Goal: Information Seeking & Learning: Learn about a topic

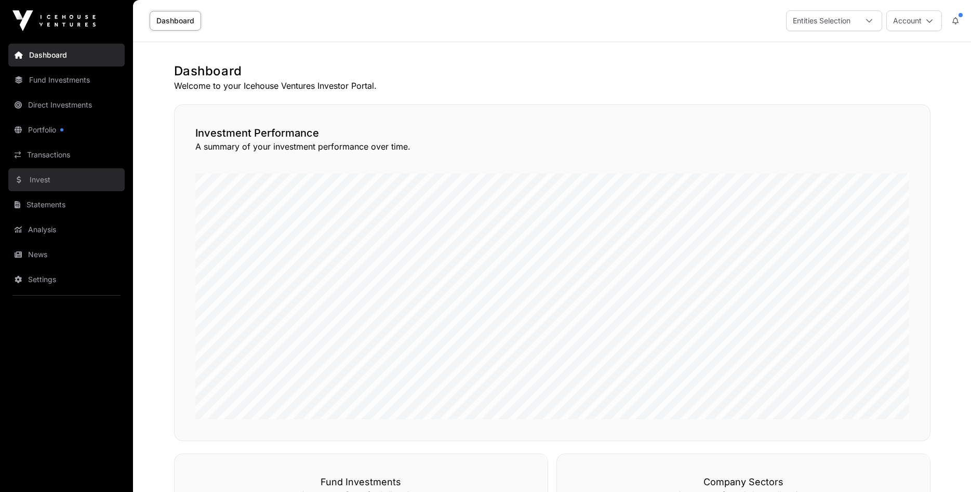
click at [35, 178] on link "Invest" at bounding box center [66, 179] width 116 height 23
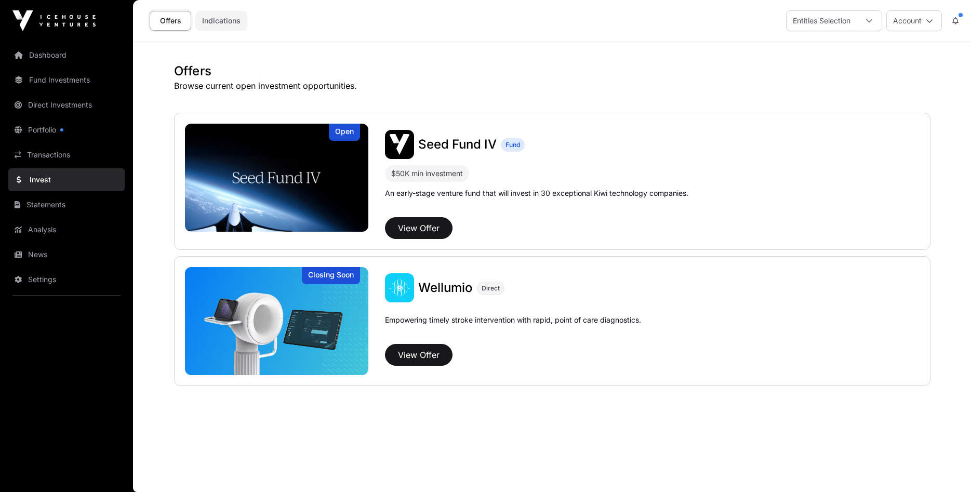
click at [217, 19] on link "Indications" at bounding box center [221, 21] width 52 height 20
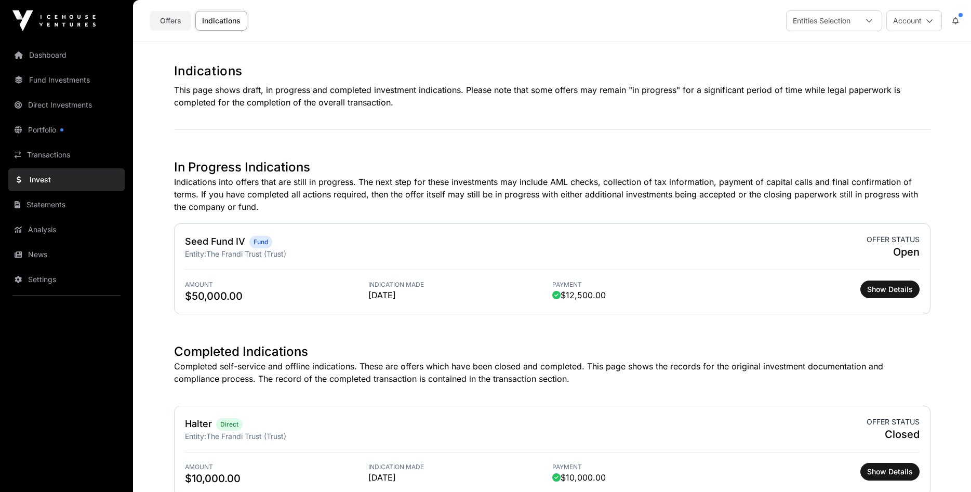
click at [171, 17] on link "Offers" at bounding box center [171, 21] width 42 height 20
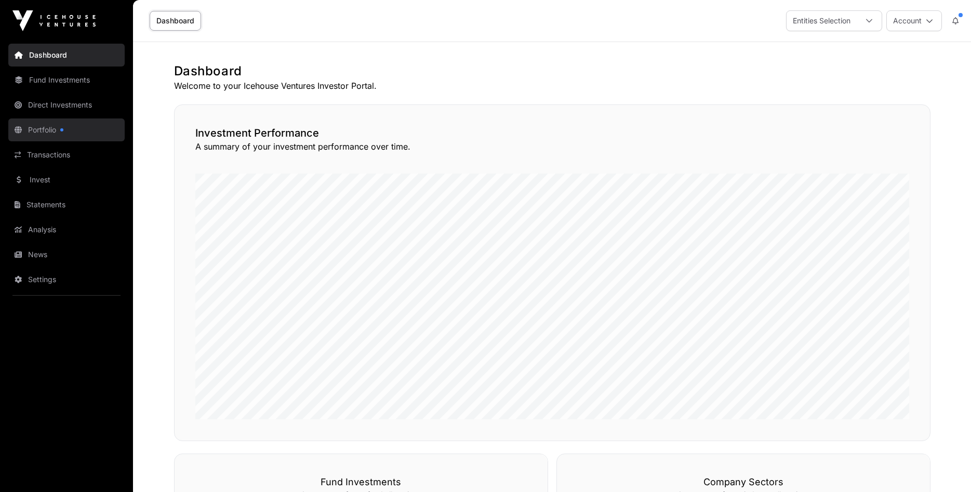
click at [33, 131] on link "Portfolio" at bounding box center [66, 129] width 116 height 23
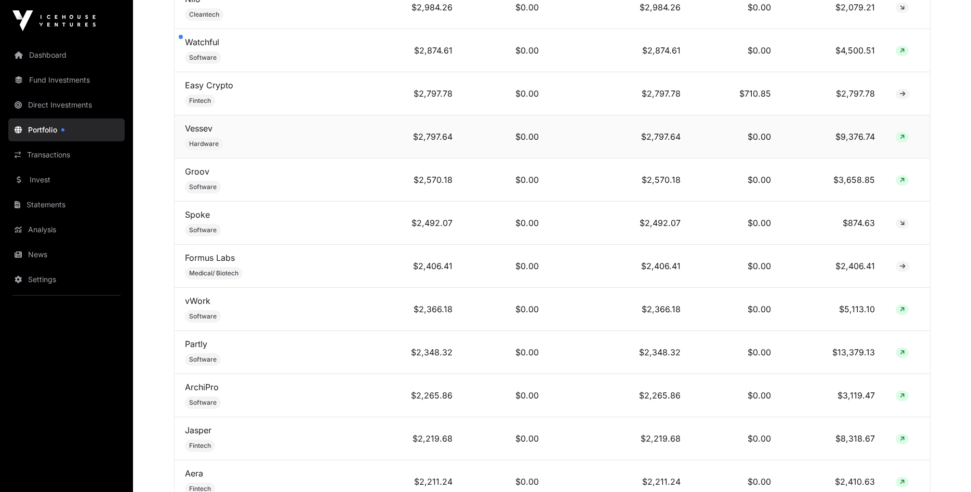
scroll to position [2173, 0]
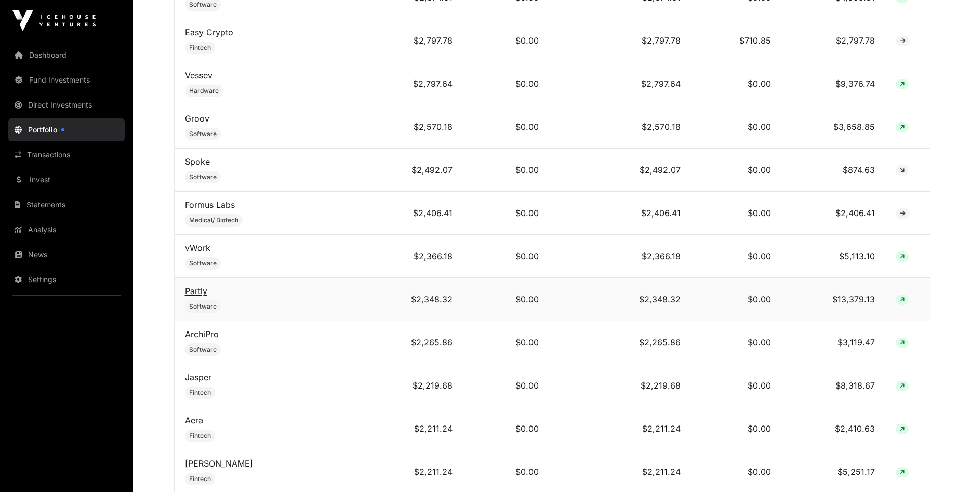
click at [194, 295] on link "Partly" at bounding box center [196, 291] width 22 height 10
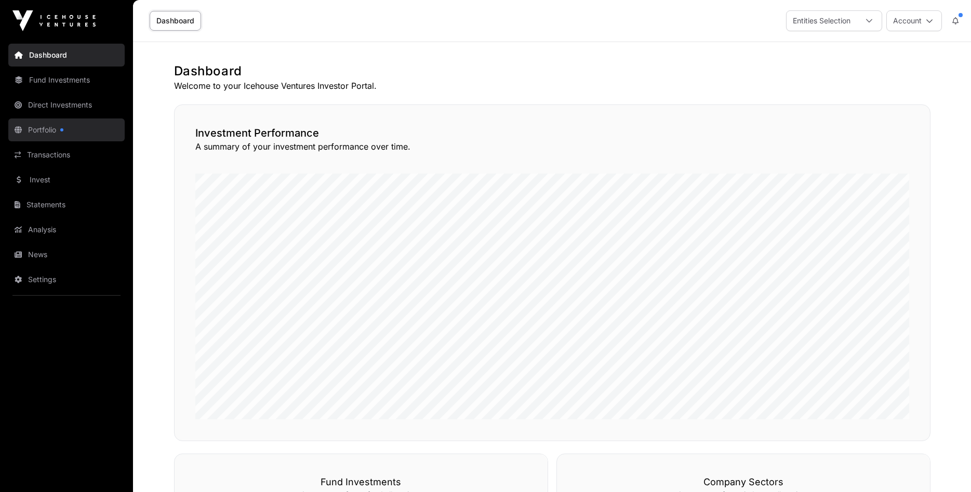
click at [48, 127] on link "Portfolio" at bounding box center [66, 129] width 116 height 23
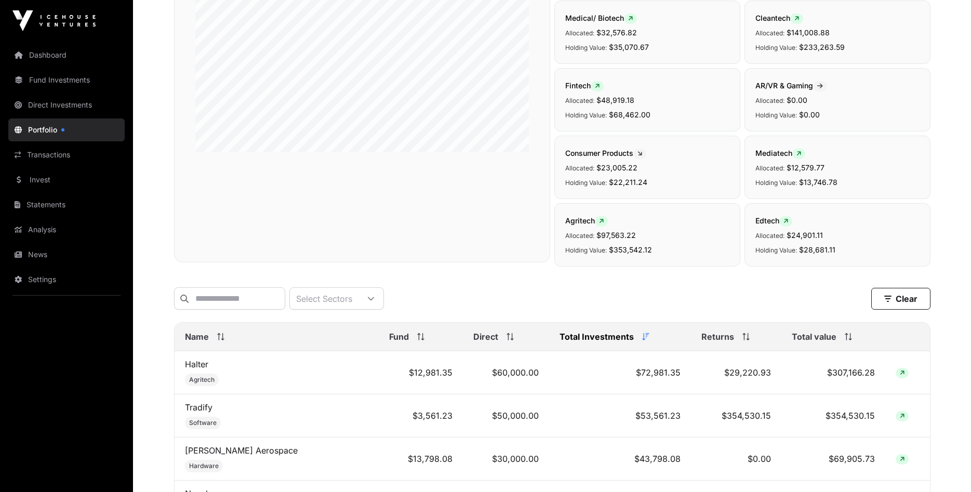
scroll to position [212, 0]
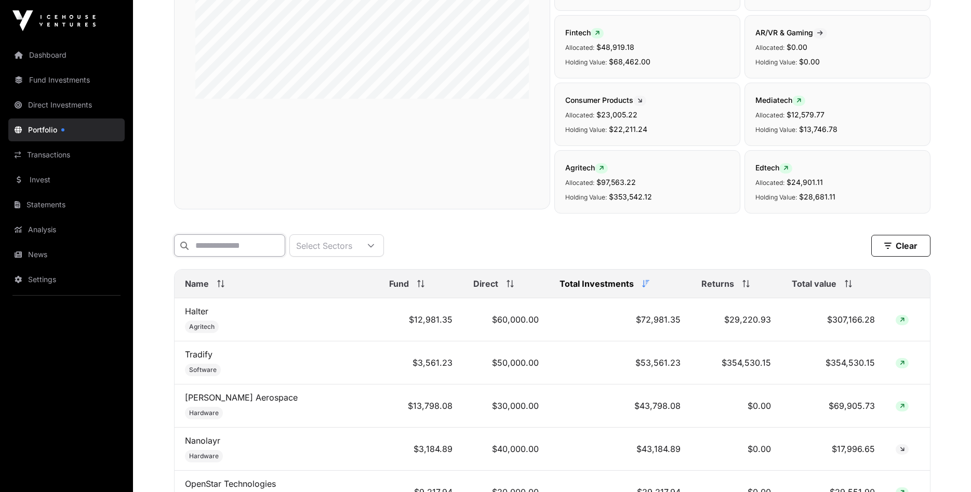
click at [260, 240] on input "text" at bounding box center [229, 245] width 111 height 22
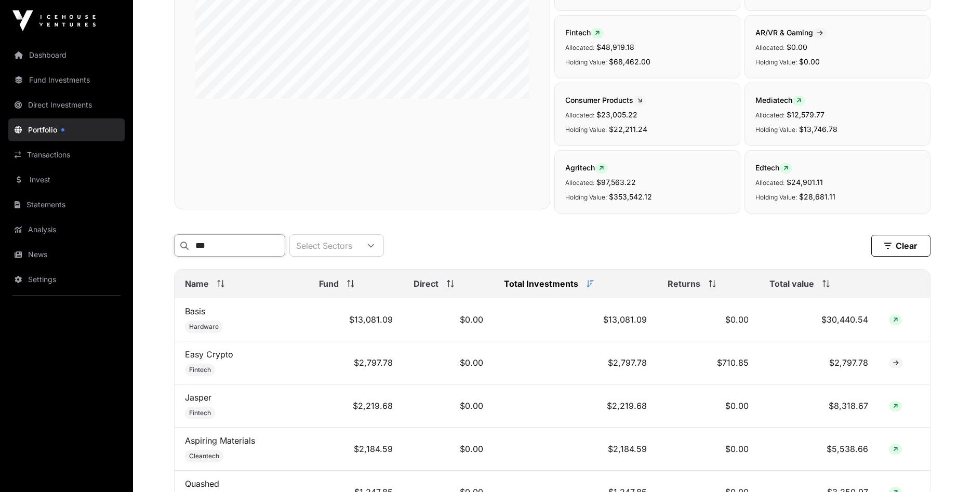
scroll to position [193, 0]
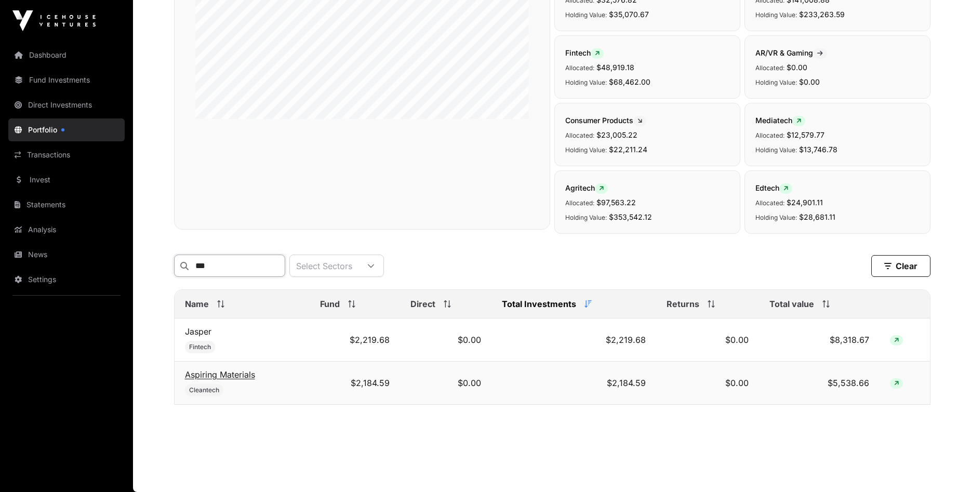
type input "***"
click at [208, 377] on link "Aspiring Materials" at bounding box center [220, 374] width 70 height 10
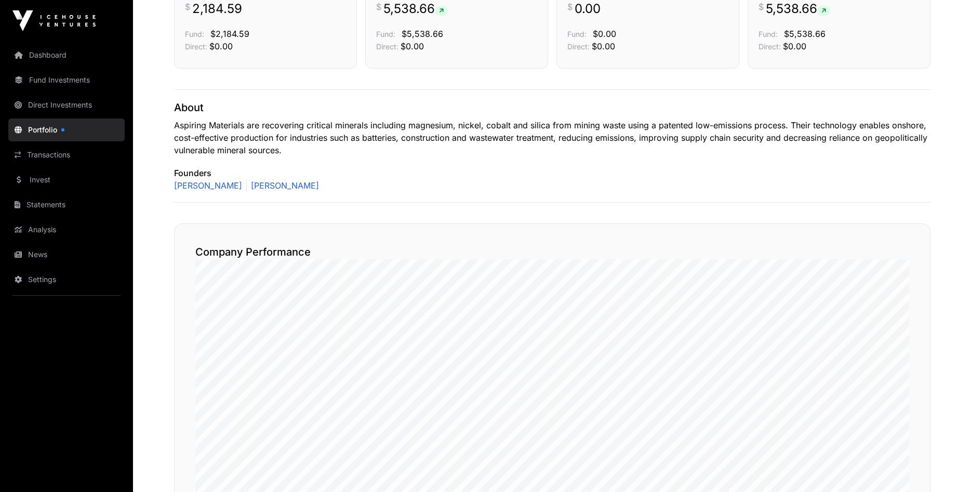
scroll to position [98, 0]
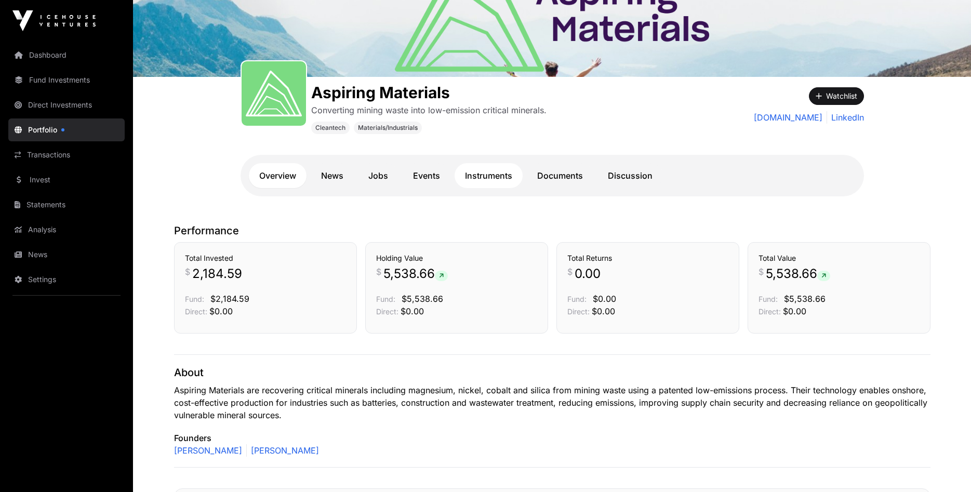
click at [497, 178] on link "Instruments" at bounding box center [489, 175] width 68 height 25
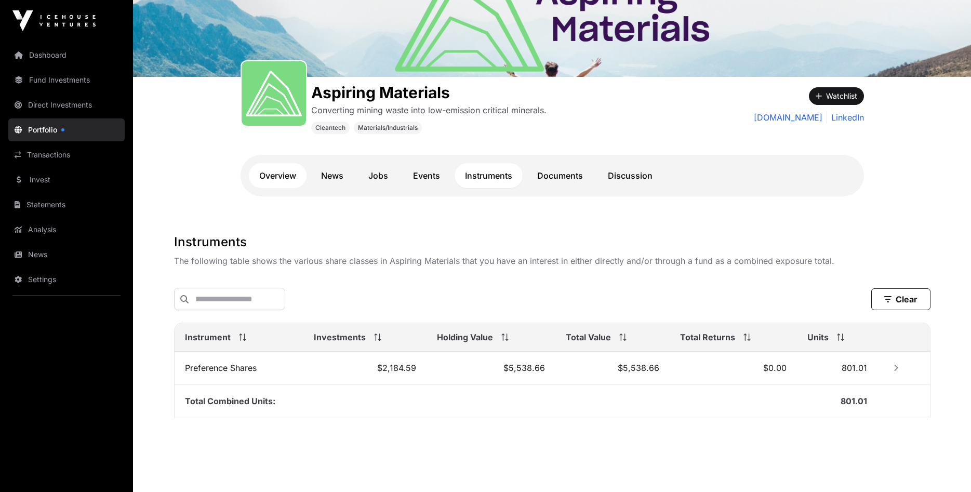
click at [281, 174] on link "Overview" at bounding box center [278, 175] width 58 height 25
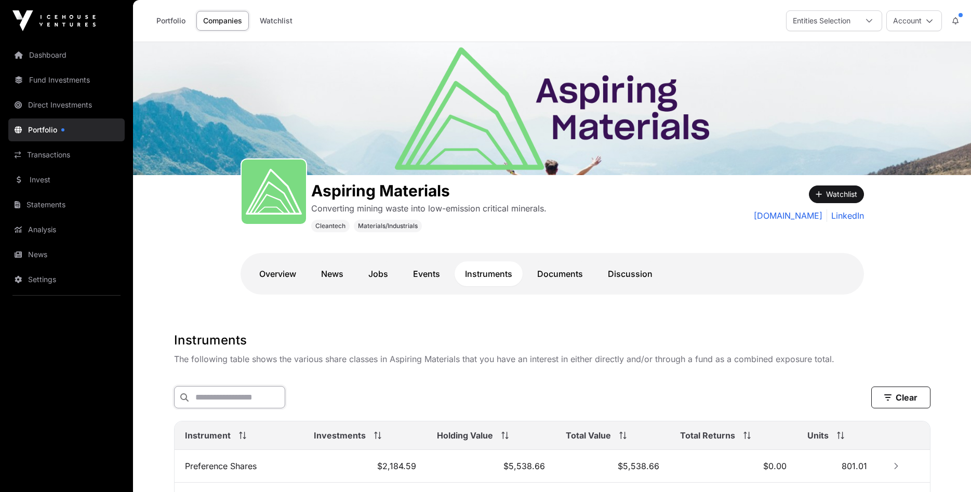
click at [226, 394] on input "text" at bounding box center [229, 397] width 111 height 22
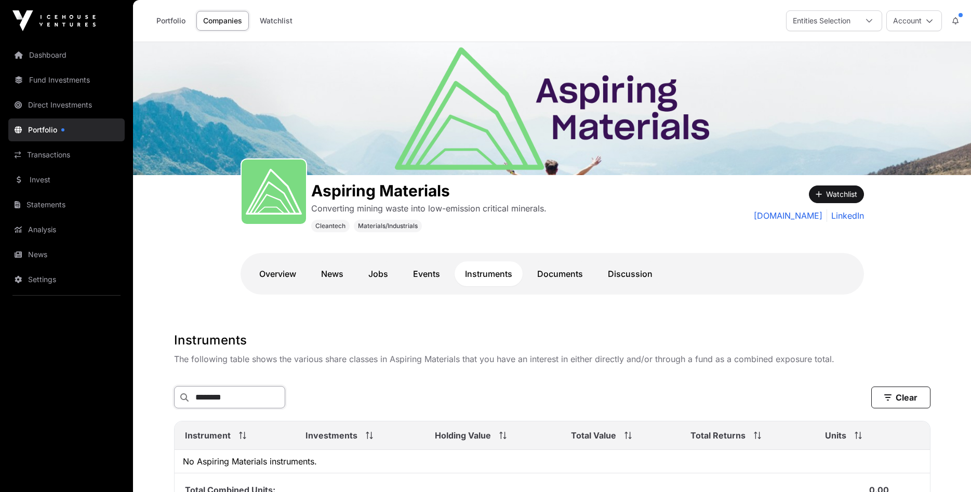
type input "********"
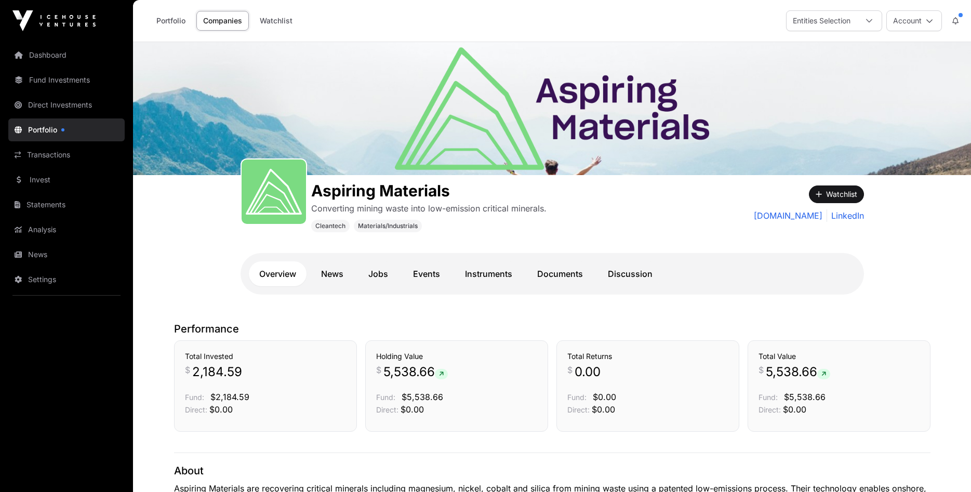
scroll to position [98, 0]
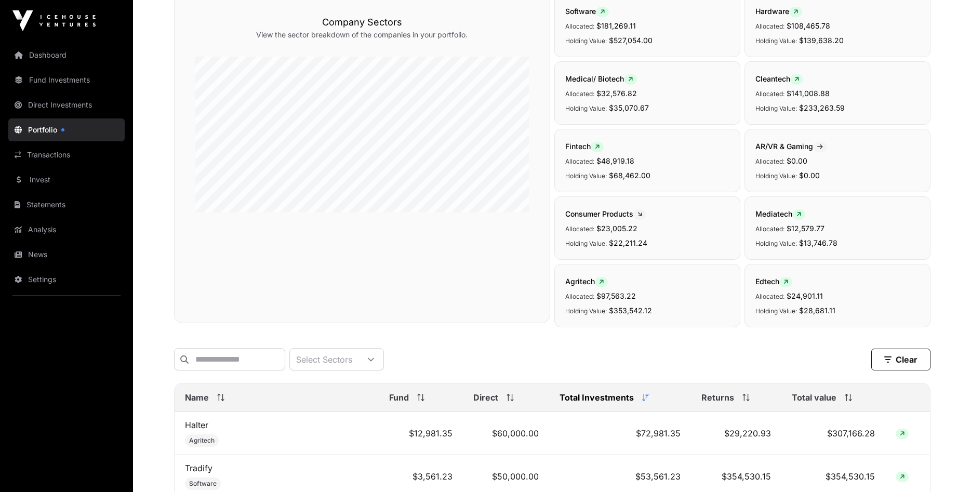
scroll to position [193, 0]
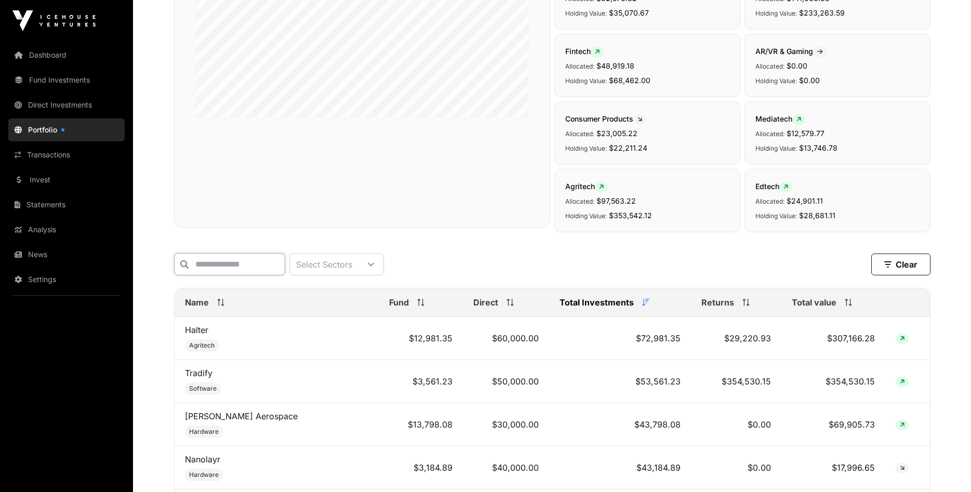
click at [253, 269] on input "text" at bounding box center [229, 264] width 111 height 22
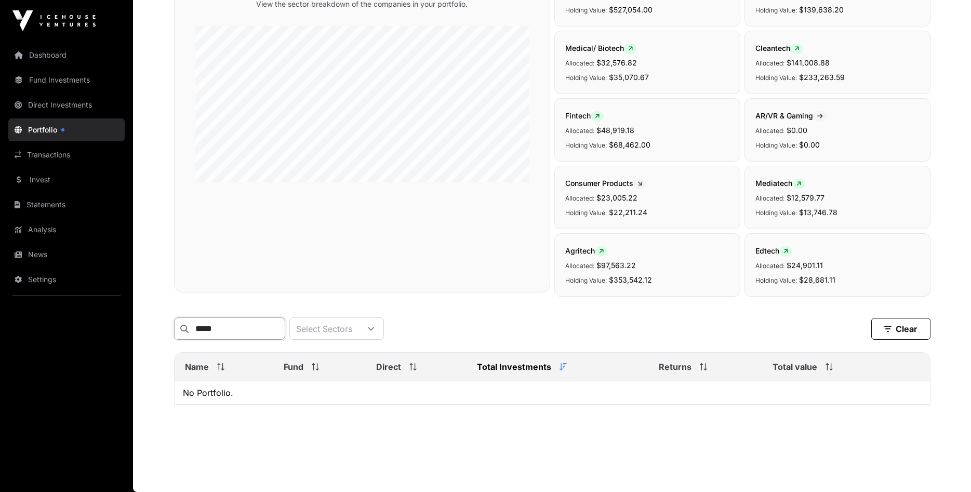
scroll to position [130, 0]
type input "********"
click at [910, 331] on button "Clear" at bounding box center [900, 329] width 59 height 22
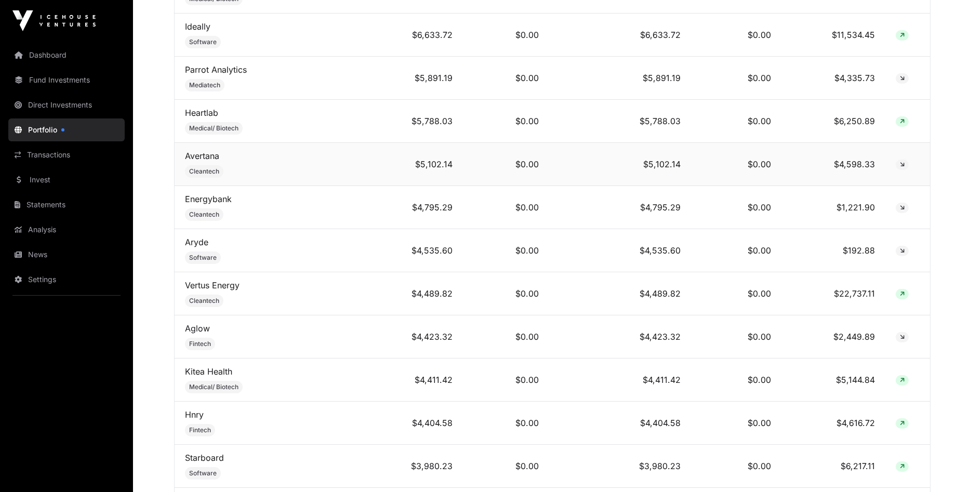
scroll to position [1561, 0]
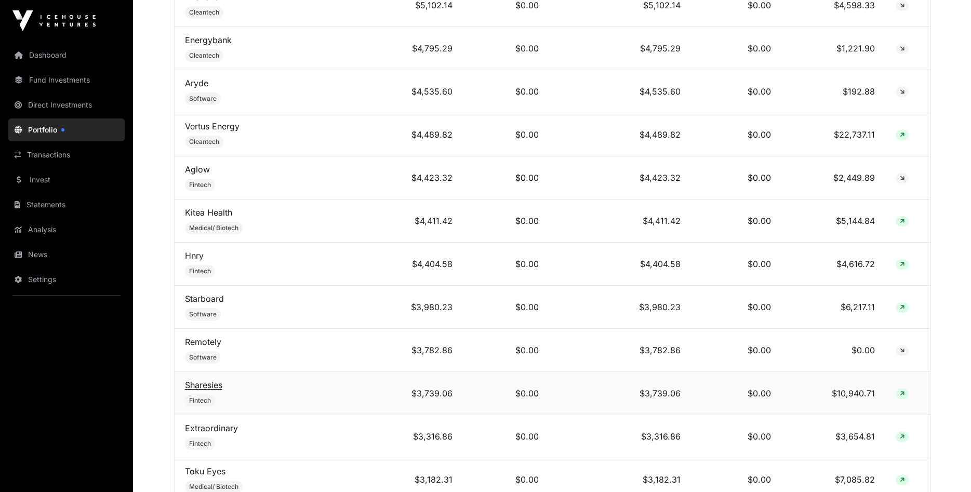
click at [211, 387] on link "Sharesies" at bounding box center [203, 385] width 37 height 10
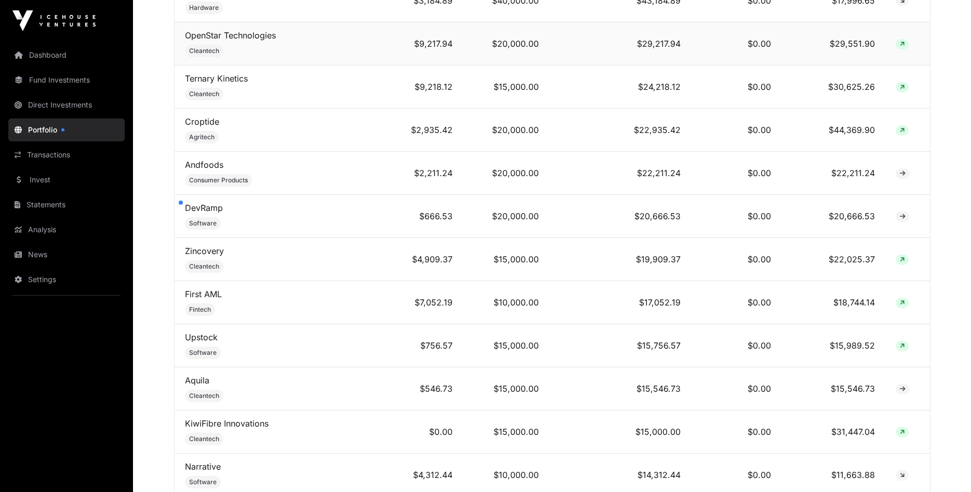
scroll to position [342, 0]
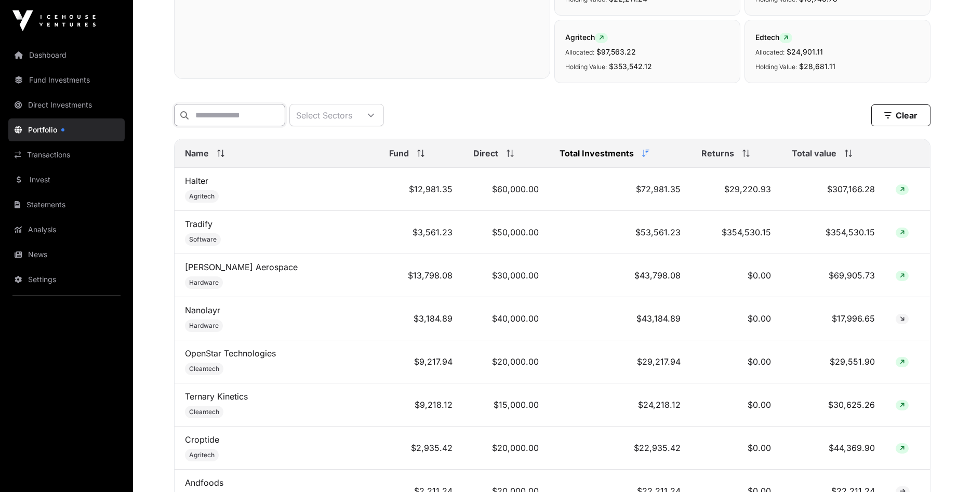
click at [234, 115] on input "text" at bounding box center [229, 115] width 111 height 22
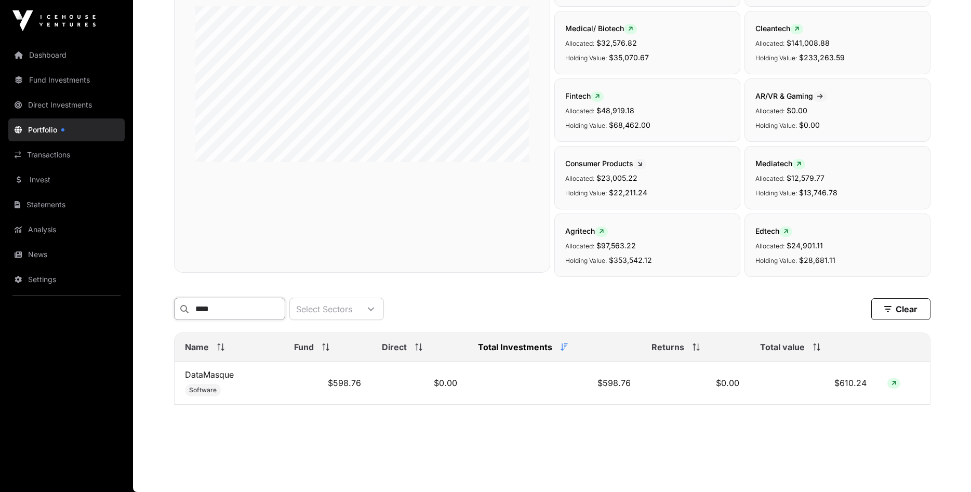
scroll to position [150, 0]
type input "****"
click at [211, 376] on link "DataMasque" at bounding box center [209, 374] width 49 height 10
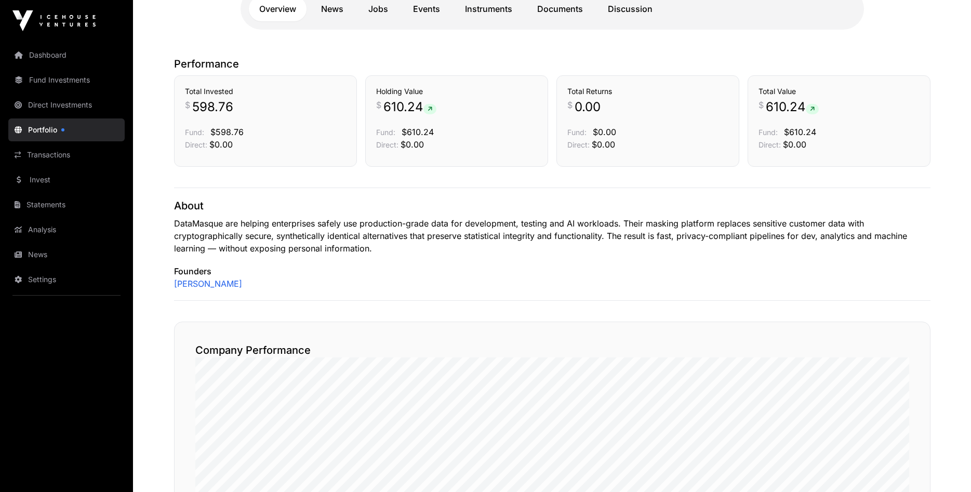
scroll to position [159, 0]
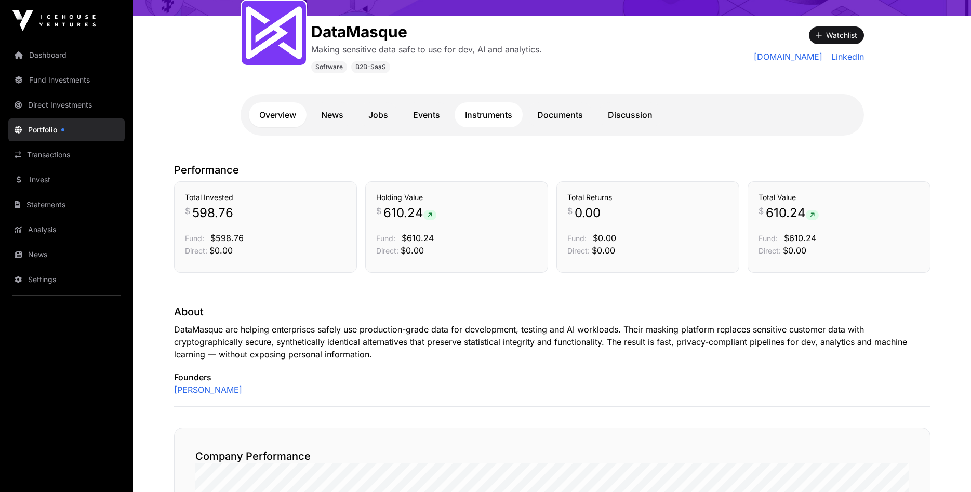
click at [484, 113] on link "Instruments" at bounding box center [489, 114] width 68 height 25
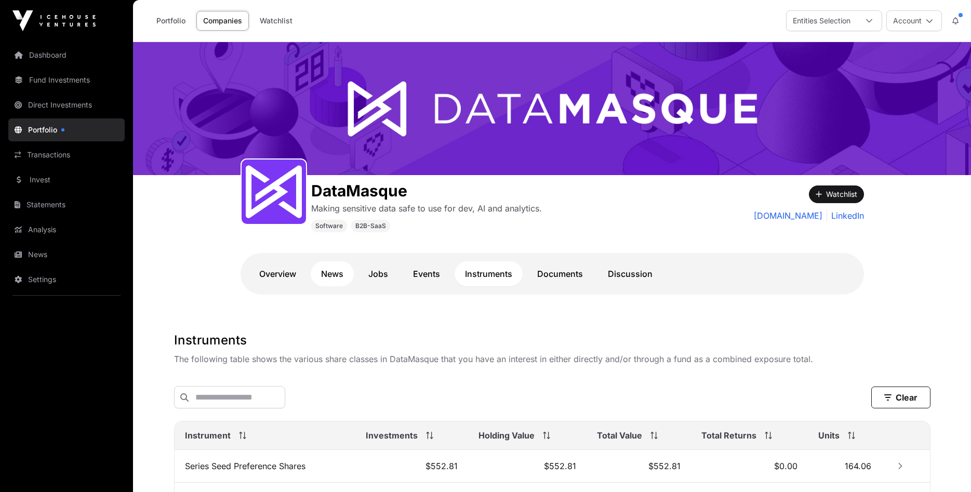
click at [340, 271] on link "News" at bounding box center [332, 273] width 43 height 25
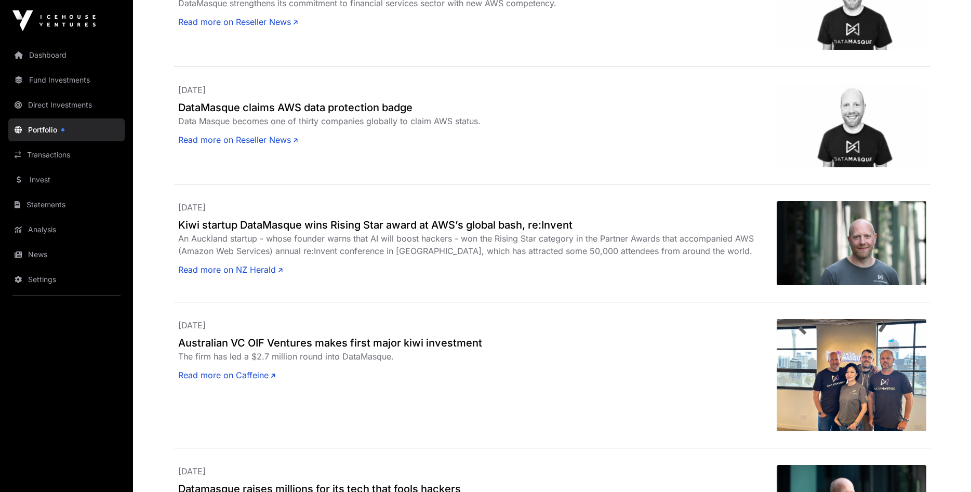
scroll to position [583, 0]
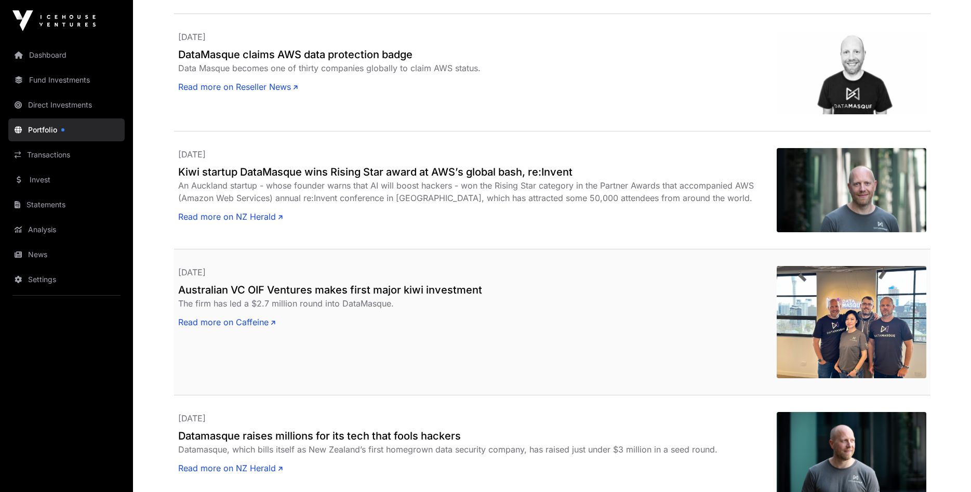
click at [307, 289] on h2 "Australian VC OIF Ventures makes first major kiwi investment" at bounding box center [477, 290] width 599 height 15
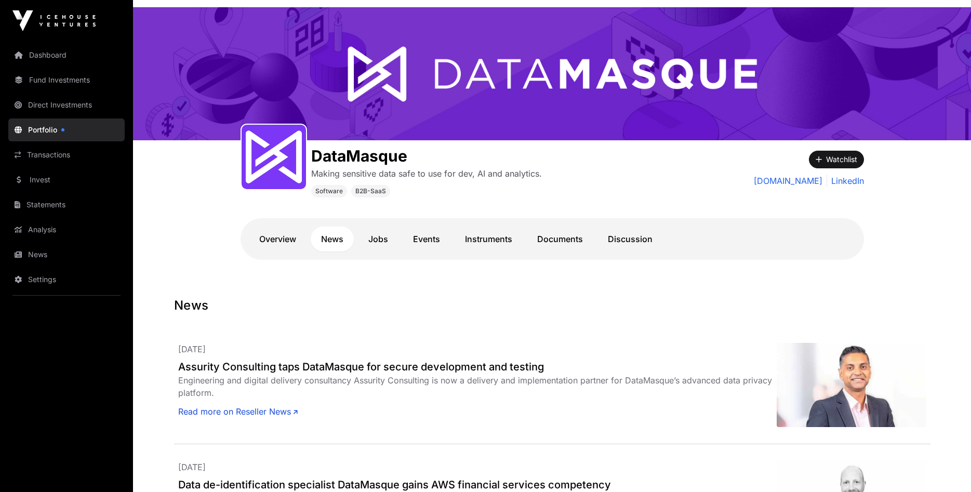
scroll to position [0, 0]
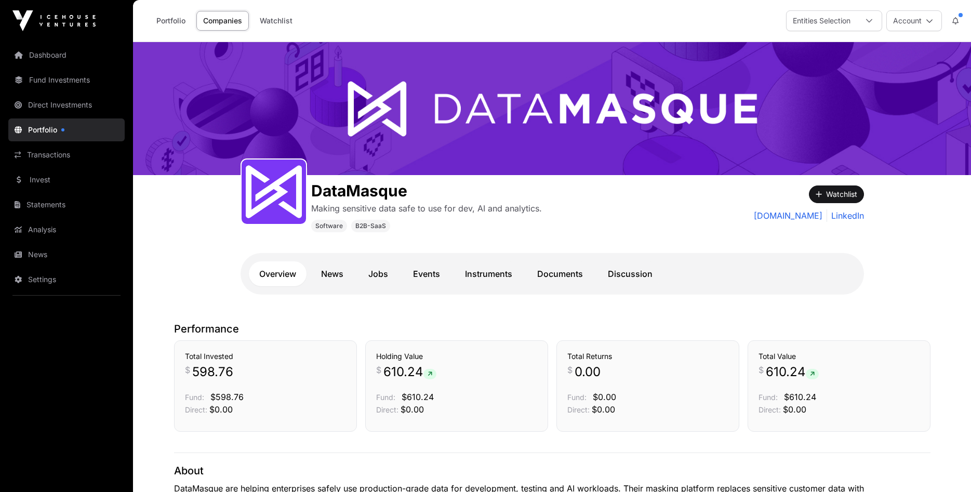
scroll to position [159, 0]
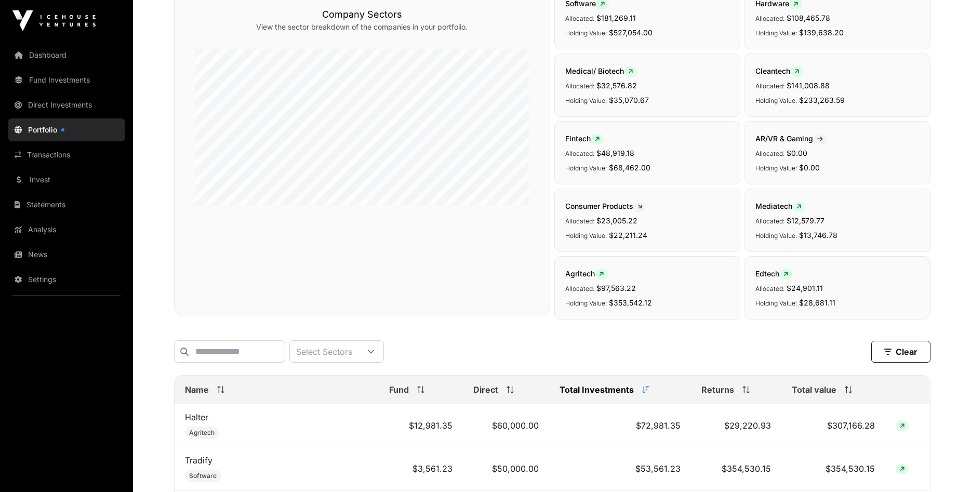
scroll to position [159, 0]
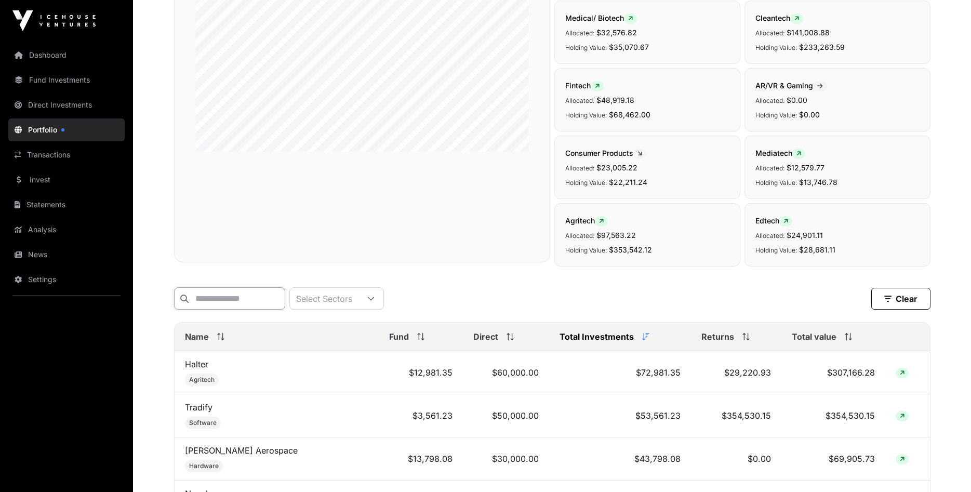
click at [220, 304] on input "text" at bounding box center [229, 298] width 111 height 22
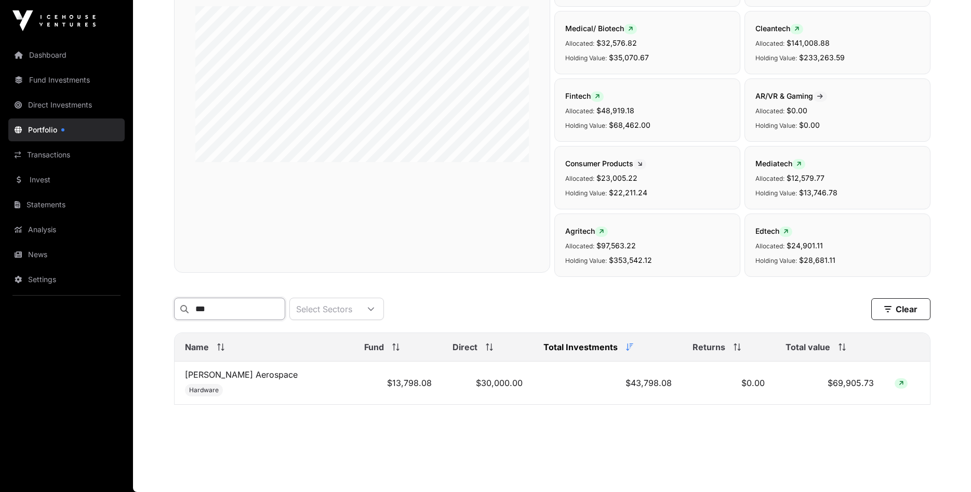
scroll to position [150, 0]
type input "****"
click at [229, 375] on link "[PERSON_NAME] Aerospace" at bounding box center [241, 374] width 113 height 10
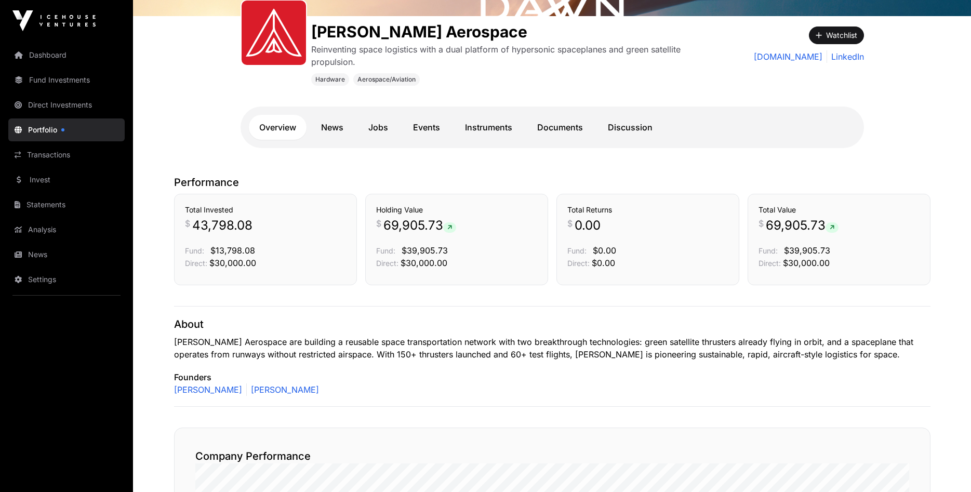
scroll to position [106, 0]
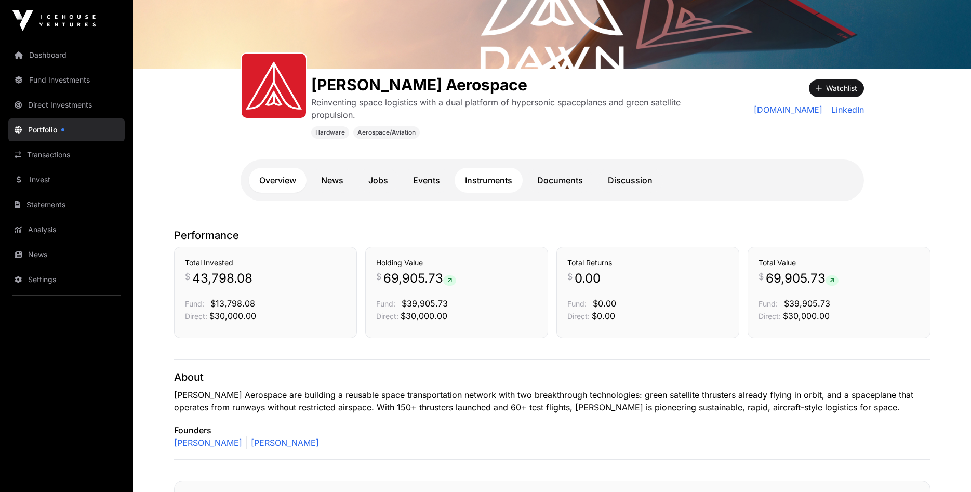
click at [499, 178] on link "Instruments" at bounding box center [489, 180] width 68 height 25
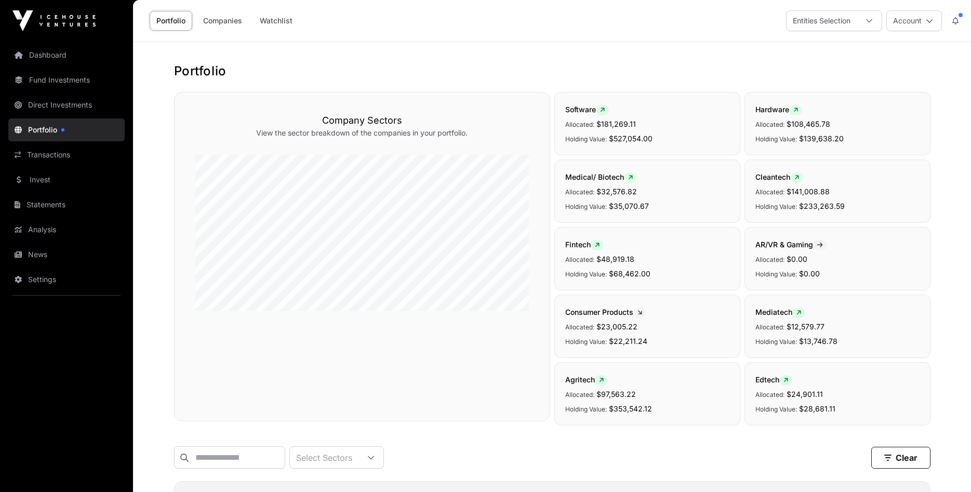
scroll to position [150, 0]
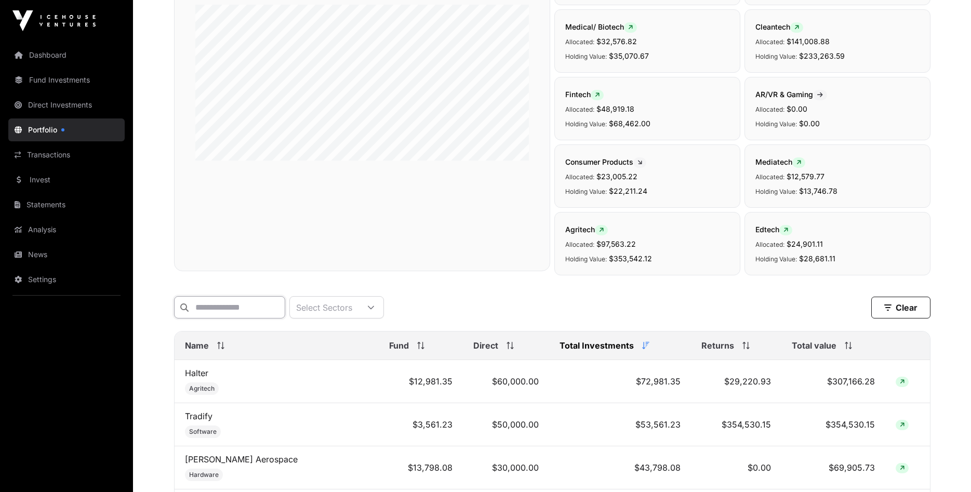
click at [200, 310] on input "text" at bounding box center [229, 307] width 111 height 22
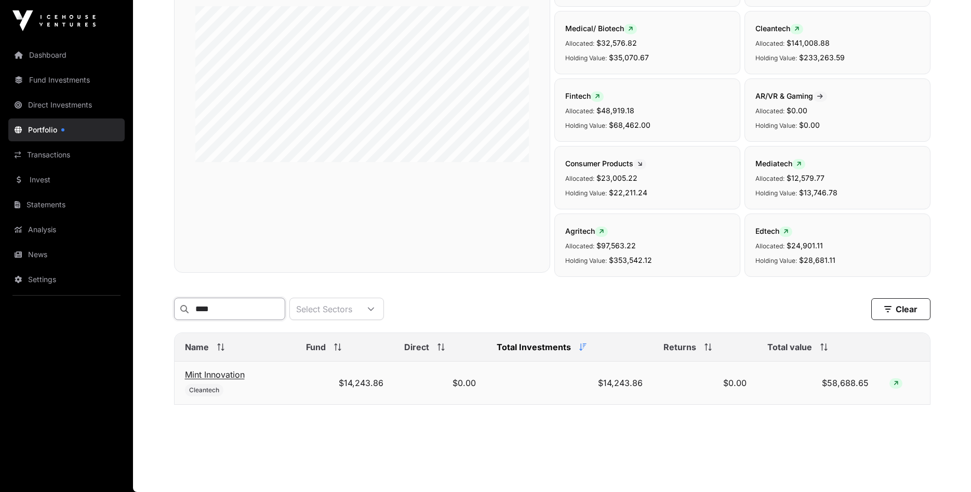
type input "****"
click at [211, 371] on link "Mint Innovation" at bounding box center [215, 374] width 60 height 10
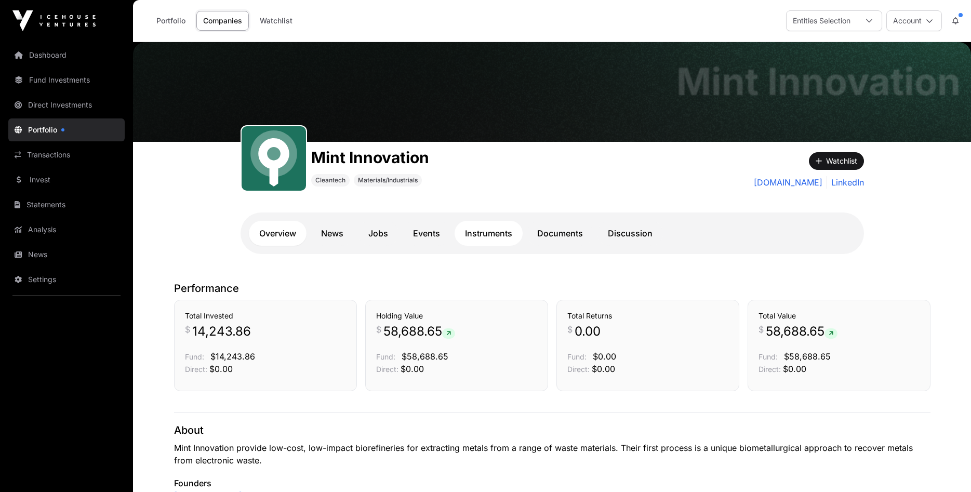
click at [506, 235] on link "Instruments" at bounding box center [489, 233] width 68 height 25
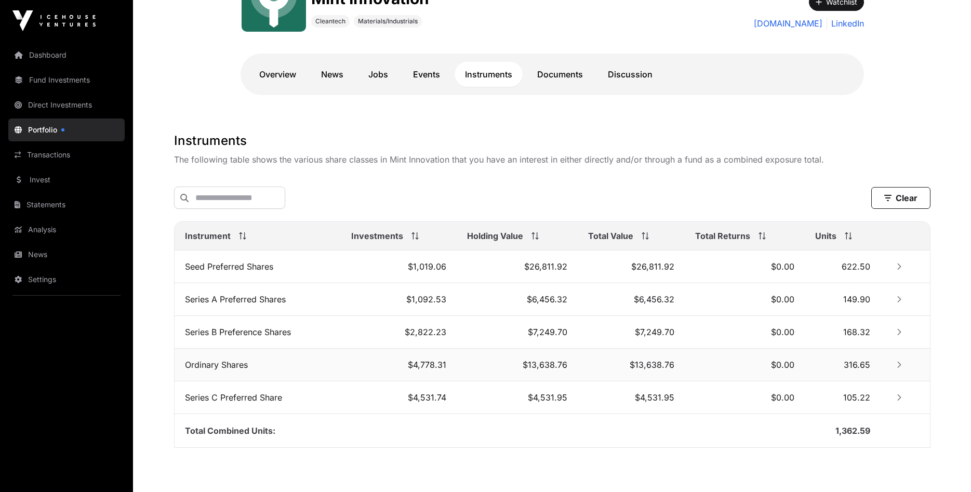
scroll to position [204, 0]
